Goal: Information Seeking & Learning: Learn about a topic

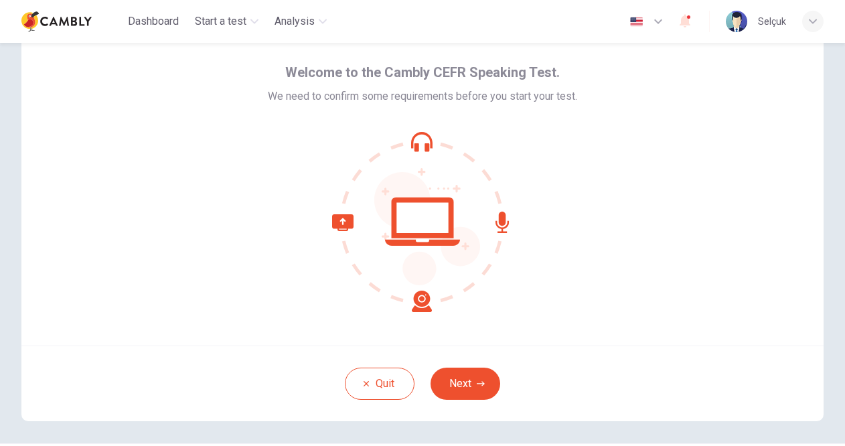
scroll to position [67, 0]
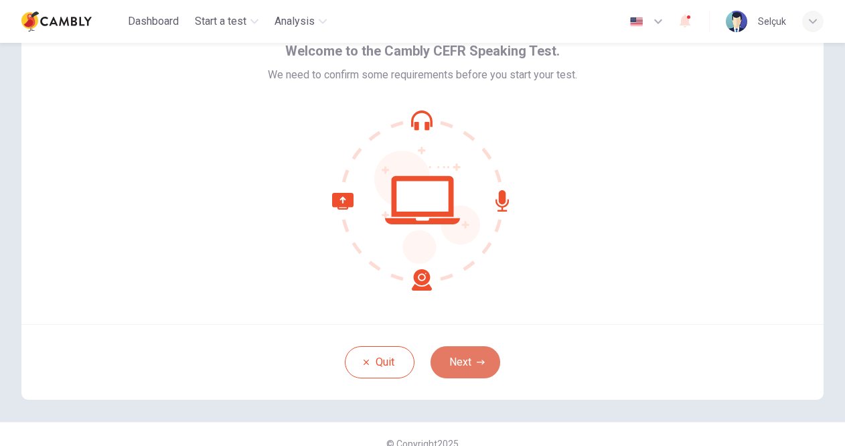
click at [446, 363] on button "Next" at bounding box center [465, 362] width 70 height 32
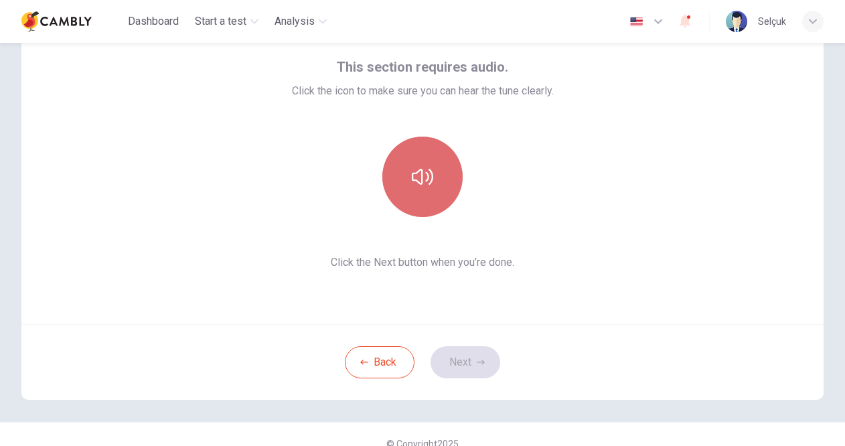
click at [426, 184] on icon "button" at bounding box center [422, 177] width 21 height 16
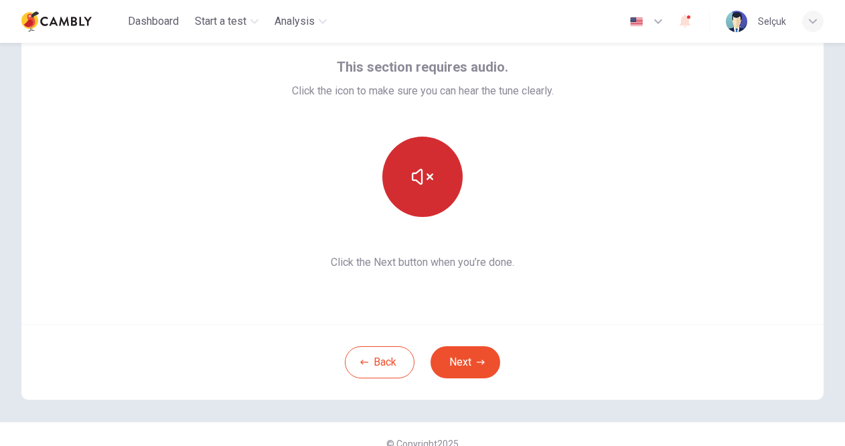
click at [426, 184] on icon "button" at bounding box center [422, 176] width 21 height 21
click at [461, 354] on button "Next" at bounding box center [465, 362] width 70 height 32
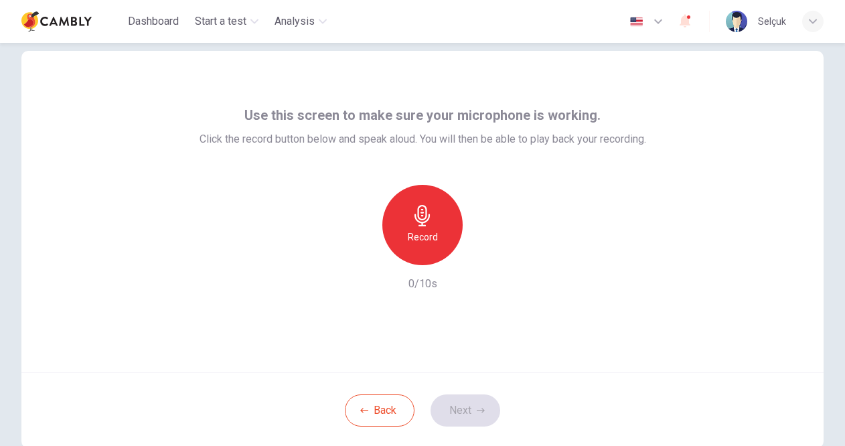
scroll to position [0, 0]
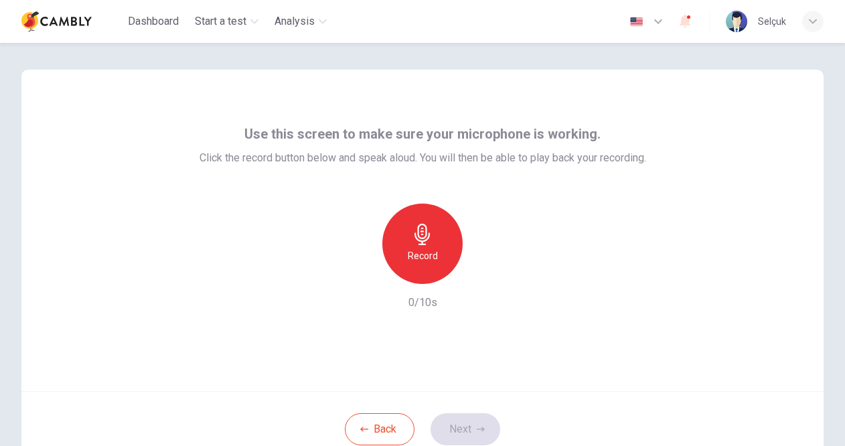
click at [428, 251] on h6 "Record" at bounding box center [423, 256] width 30 height 16
click at [477, 428] on icon "button" at bounding box center [481, 429] width 8 height 8
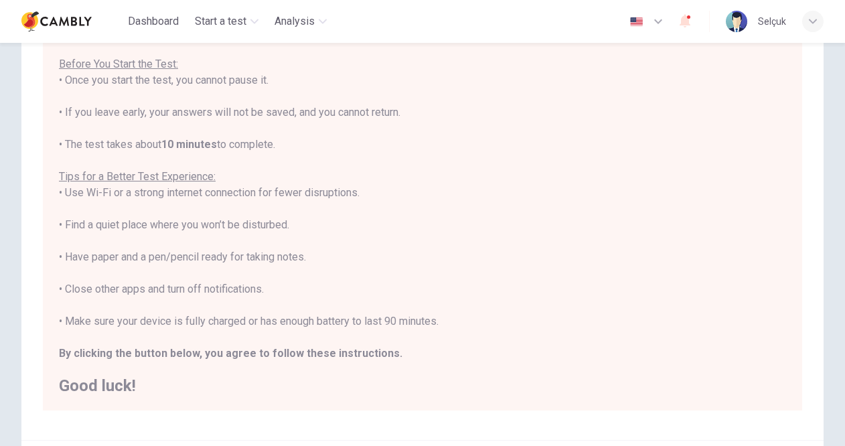
scroll to position [189, 0]
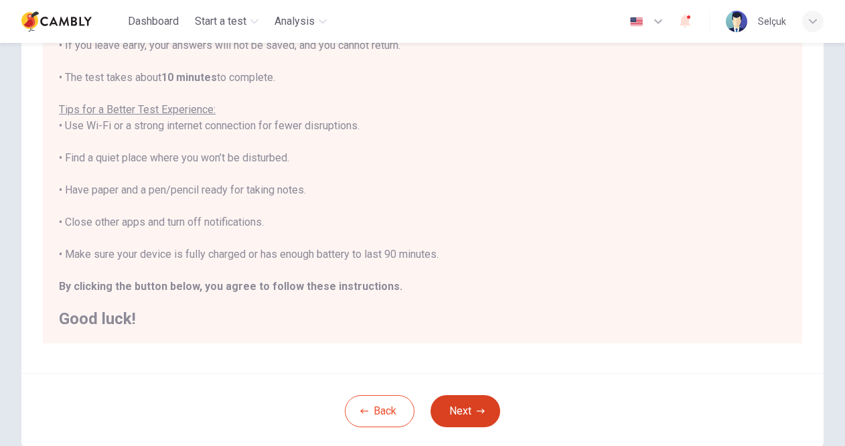
click at [459, 404] on button "Next" at bounding box center [465, 411] width 70 height 32
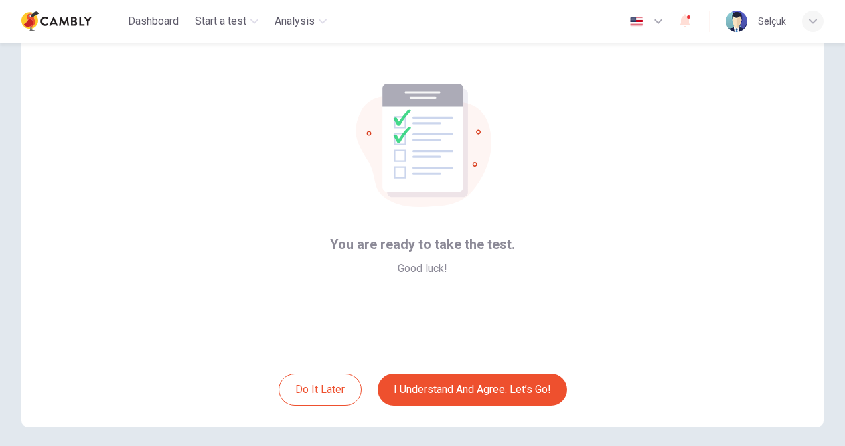
scroll to position [19, 0]
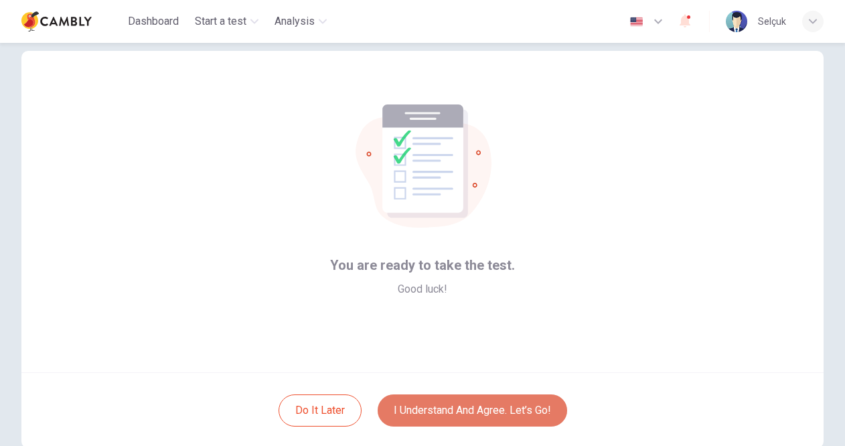
click at [516, 404] on button "I understand and agree. Let’s go!" at bounding box center [472, 410] width 189 height 32
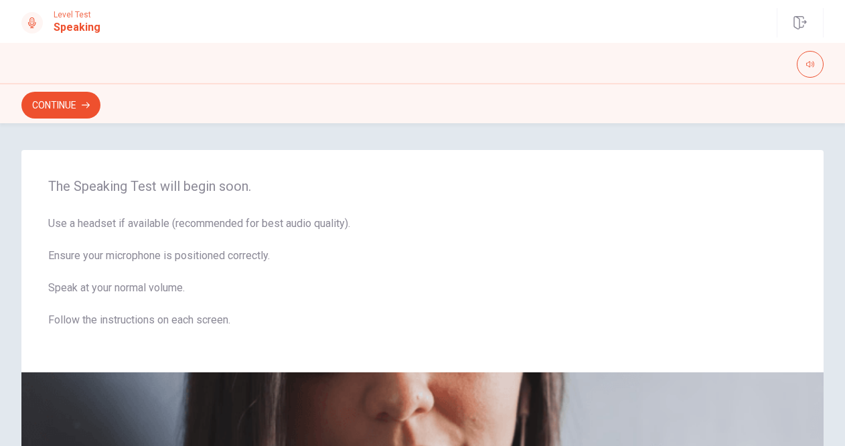
click at [72, 101] on button "Continue" at bounding box center [60, 105] width 79 height 27
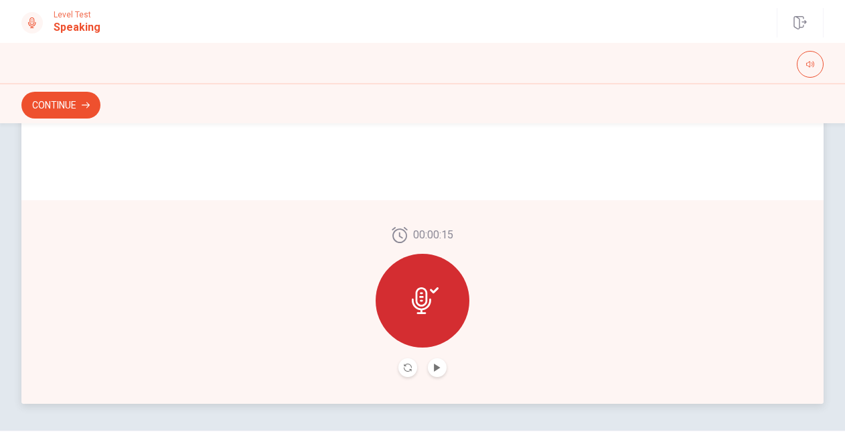
scroll to position [335, 0]
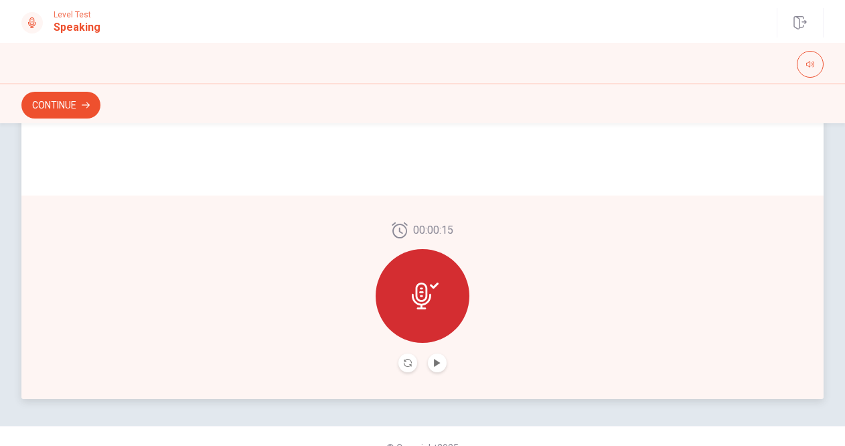
click at [439, 361] on button "Play Audio" at bounding box center [437, 362] width 19 height 19
click at [436, 362] on icon "Pause Audio" at bounding box center [437, 363] width 7 height 8
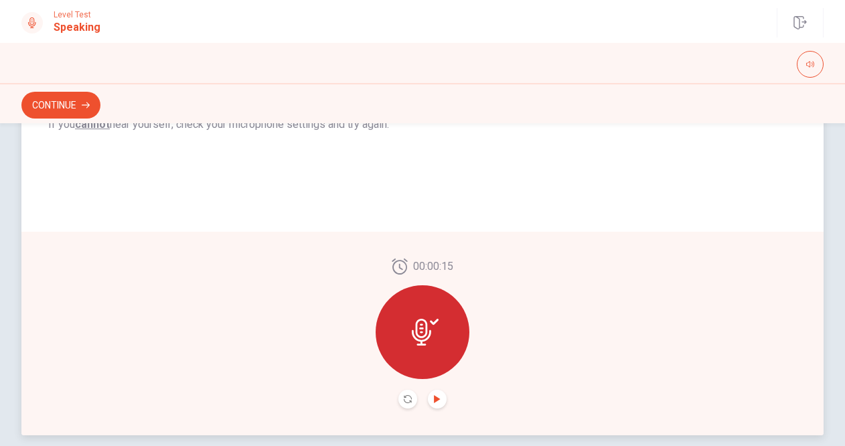
scroll to position [268, 0]
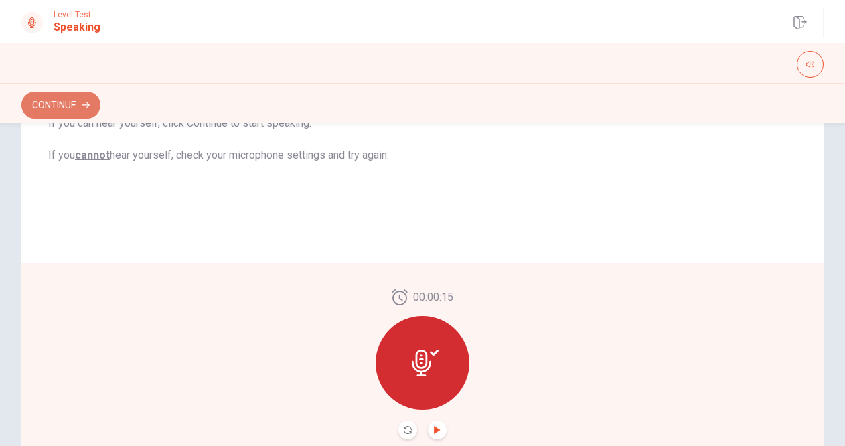
click at [51, 103] on button "Continue" at bounding box center [60, 105] width 79 height 27
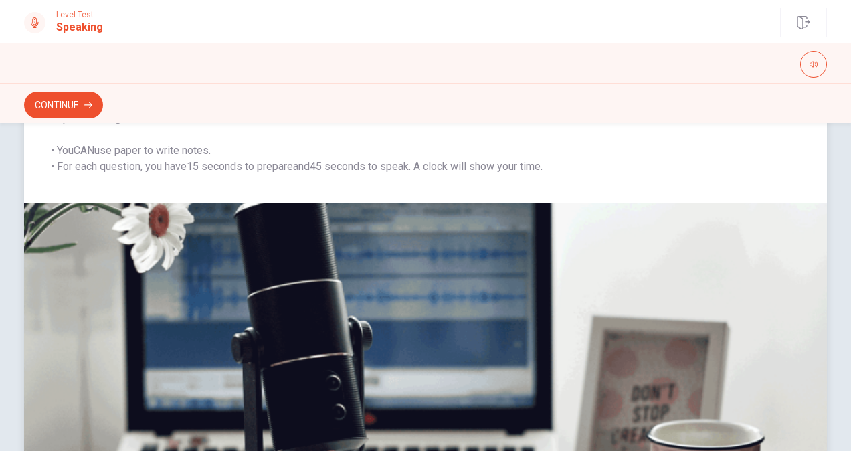
scroll to position [0, 0]
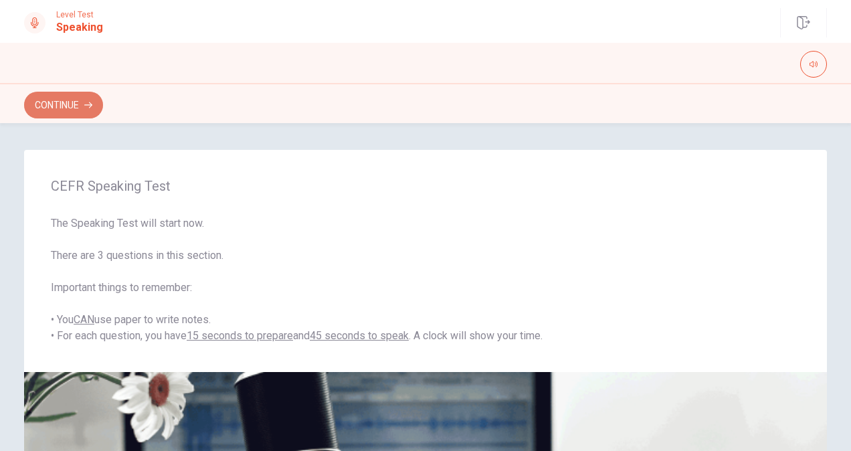
click at [76, 98] on button "Continue" at bounding box center [63, 105] width 79 height 27
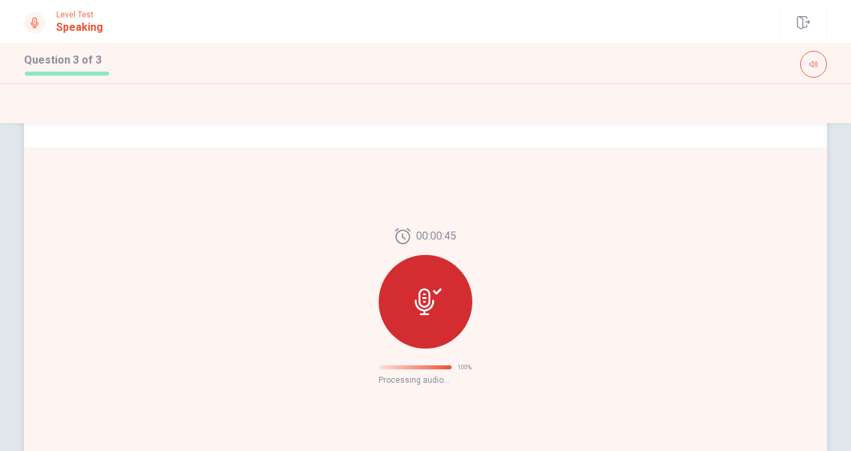
scroll to position [116, 0]
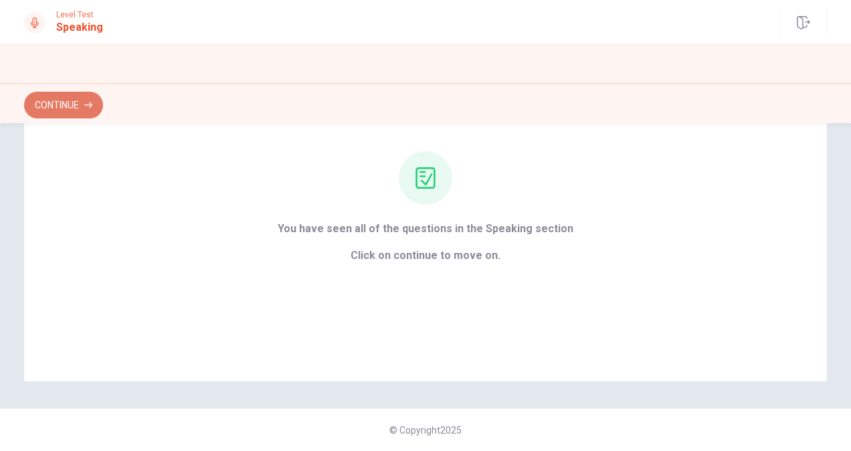
click at [55, 106] on button "Continue" at bounding box center [63, 105] width 79 height 27
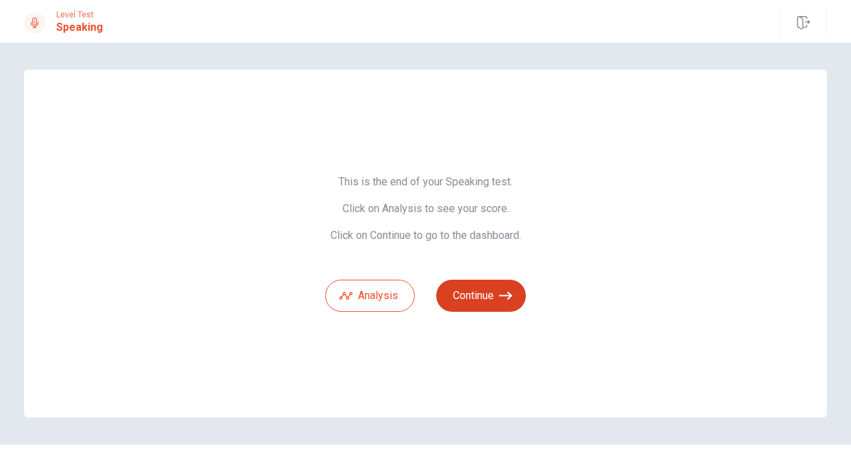
click at [503, 293] on icon "button" at bounding box center [505, 295] width 13 height 13
